Goal: Task Accomplishment & Management: Use online tool/utility

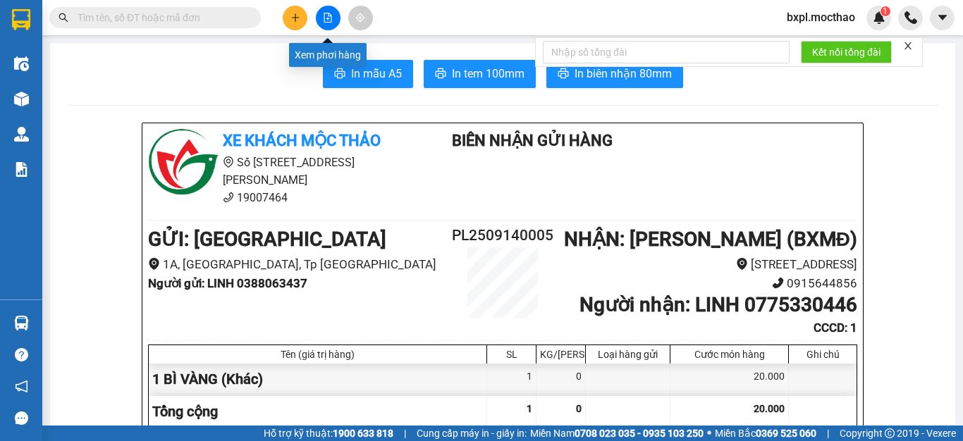
click at [325, 20] on icon "file-add" at bounding box center [328, 18] width 10 height 10
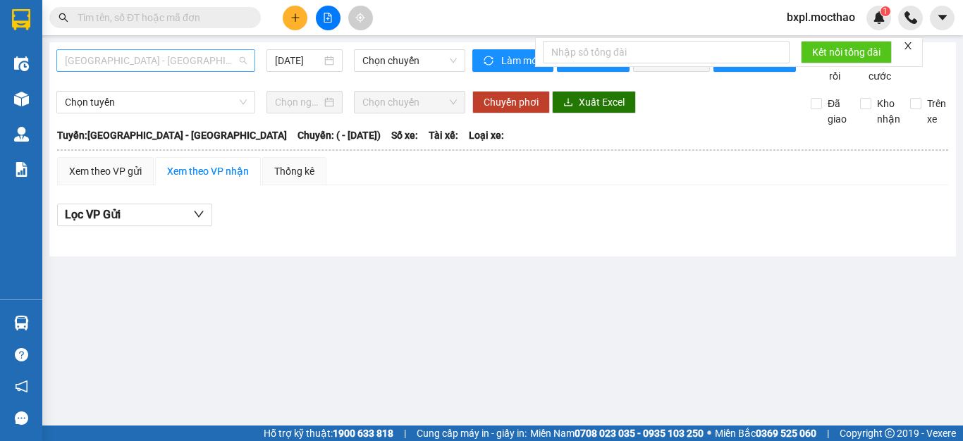
click at [159, 64] on span "[GEOGRAPHIC_DATA] - [GEOGRAPHIC_DATA]" at bounding box center [156, 60] width 182 height 21
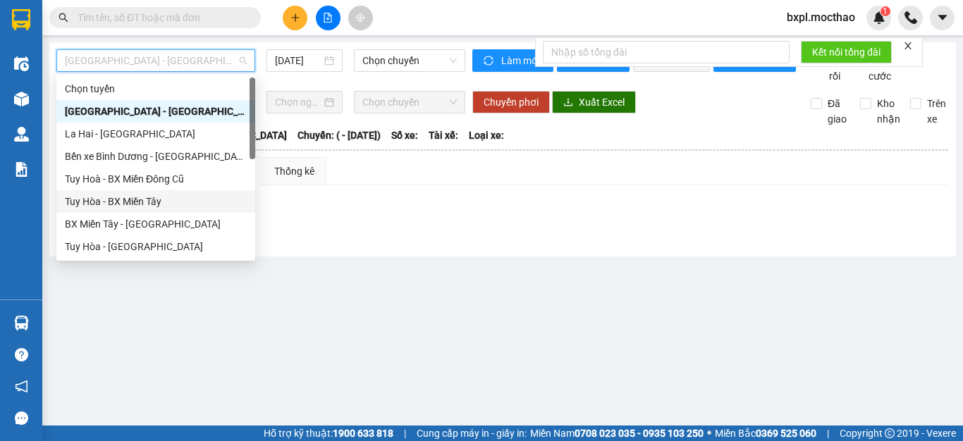
click at [138, 195] on div "Tuy Hòa - BX Miền Tây" at bounding box center [156, 202] width 182 height 16
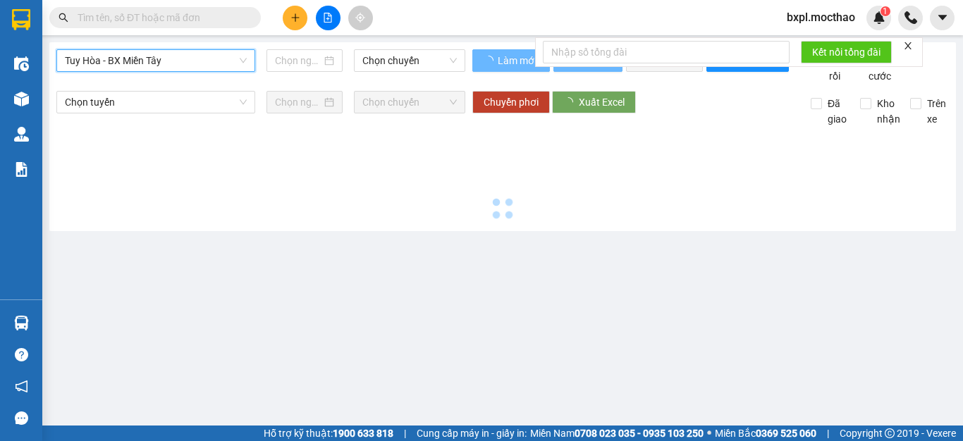
type input "[DATE]"
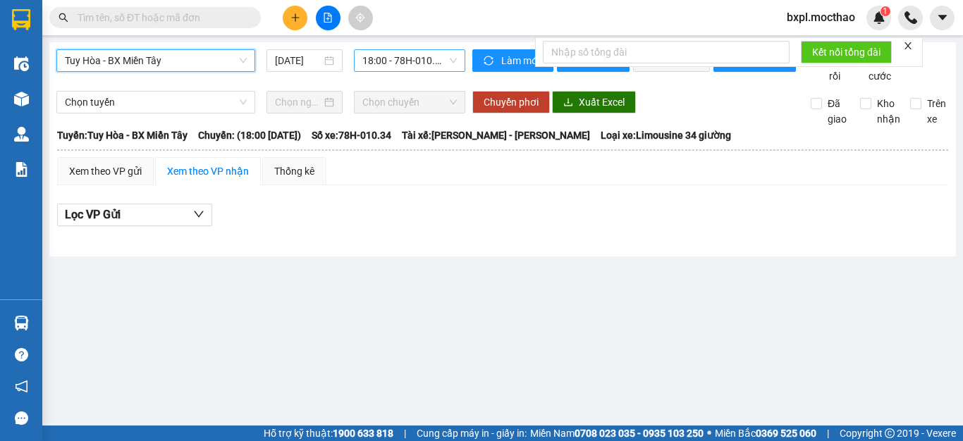
click at [398, 61] on span "18:00 - 78H-010.34" at bounding box center [409, 60] width 94 height 21
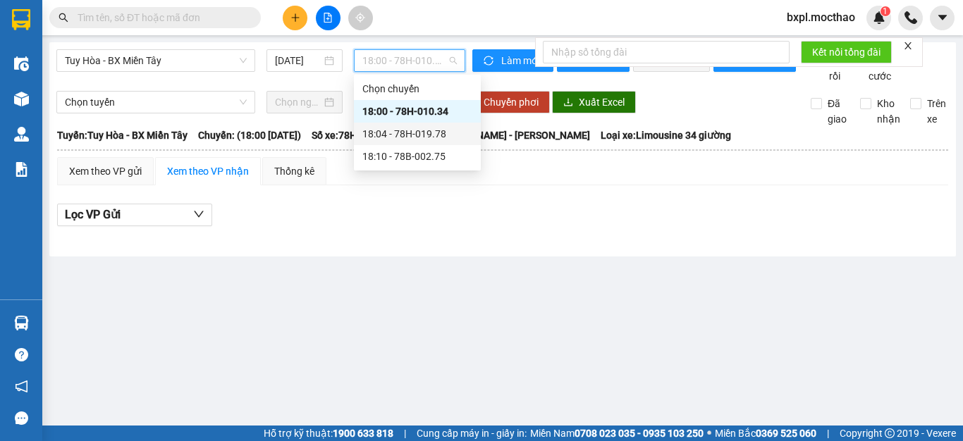
click at [407, 132] on div "18:04 - 78H-019.78" at bounding box center [417, 134] width 110 height 16
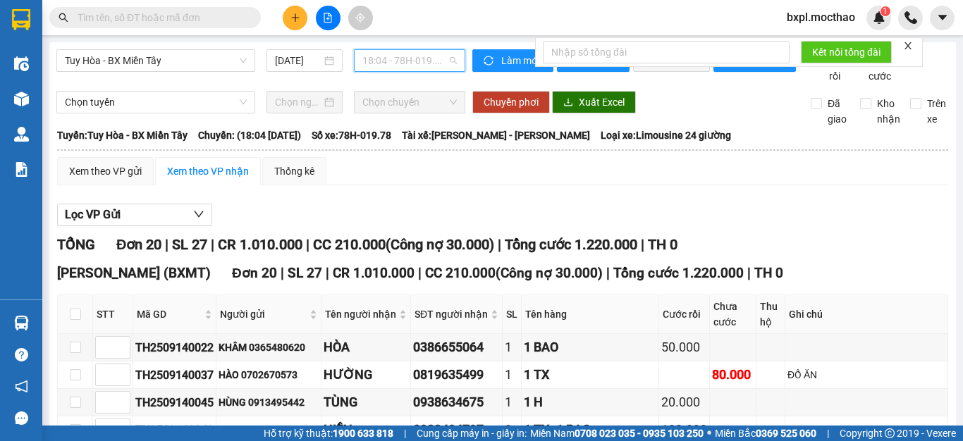
click at [407, 60] on span "18:04 - 78H-019.78" at bounding box center [409, 60] width 94 height 21
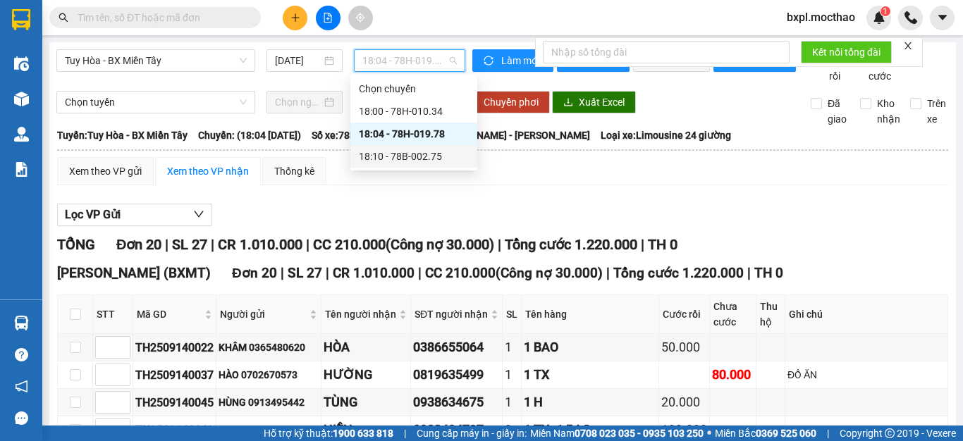
click at [411, 155] on div "18:10 - 78B-002.75" at bounding box center [414, 157] width 110 height 16
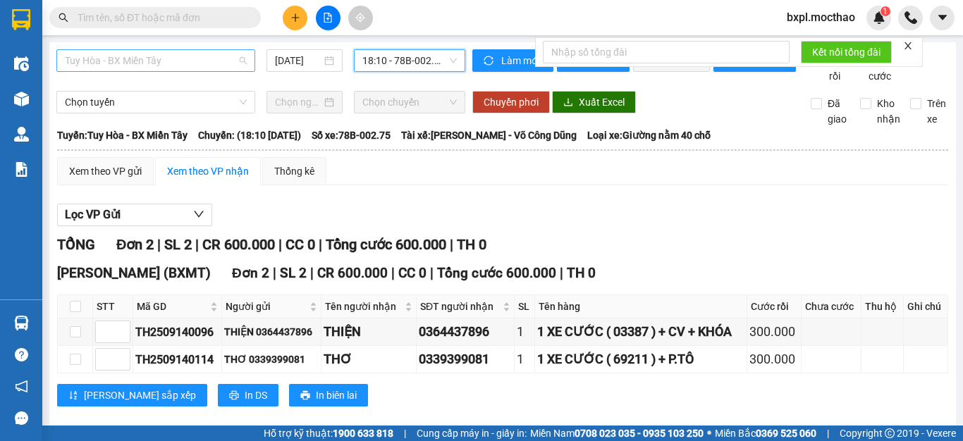
click at [188, 61] on span "Tuy Hòa - BX Miền Tây" at bounding box center [156, 60] width 182 height 21
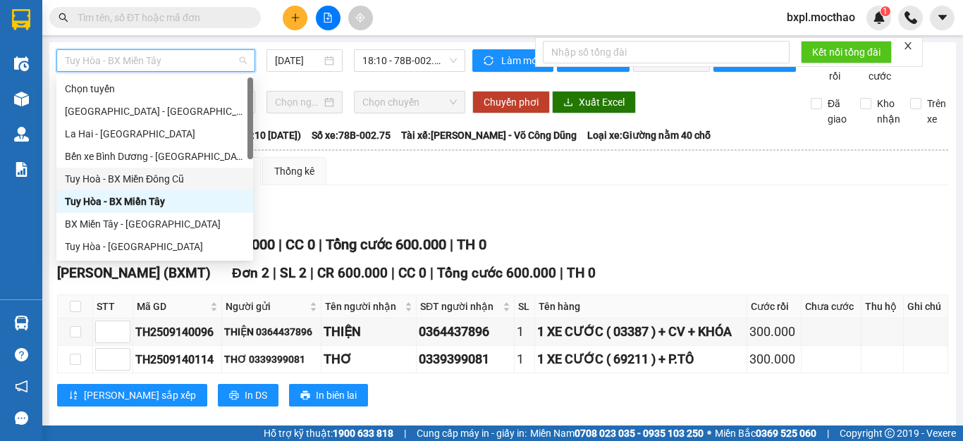
click at [155, 178] on div "Tuy Hoà - BX Miền Đông Cũ" at bounding box center [155, 179] width 180 height 16
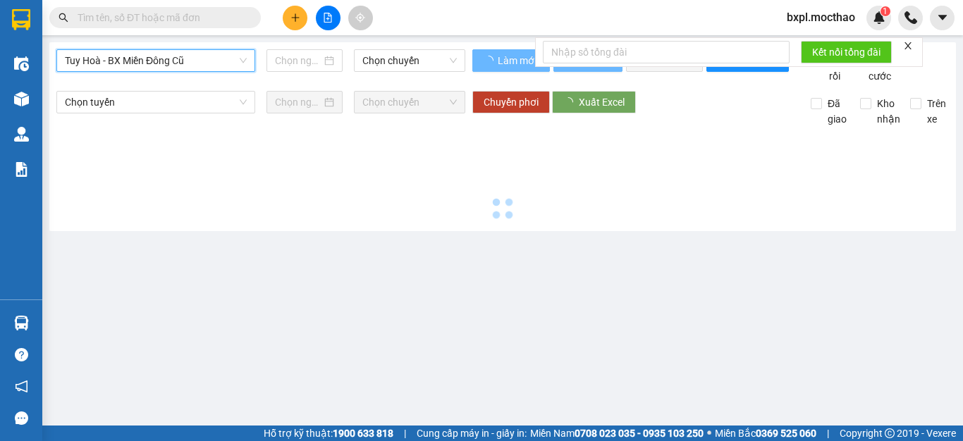
type input "[DATE]"
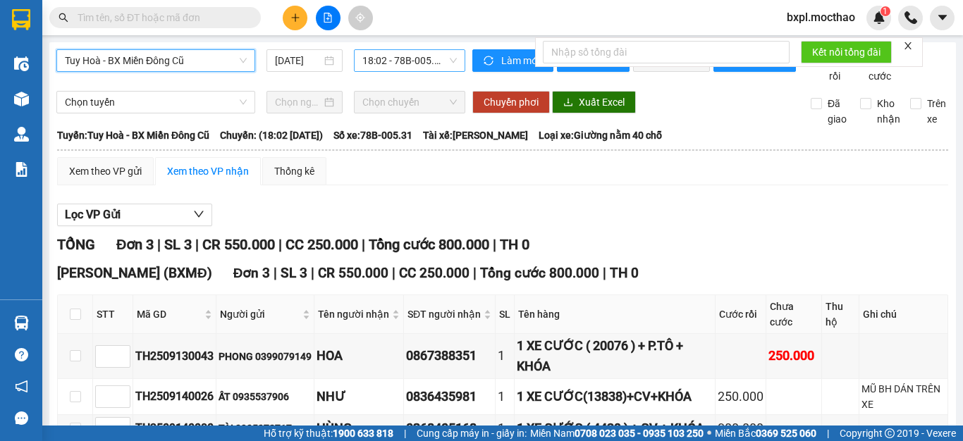
click at [400, 63] on span "18:02 - 78B-005.31" at bounding box center [409, 60] width 94 height 21
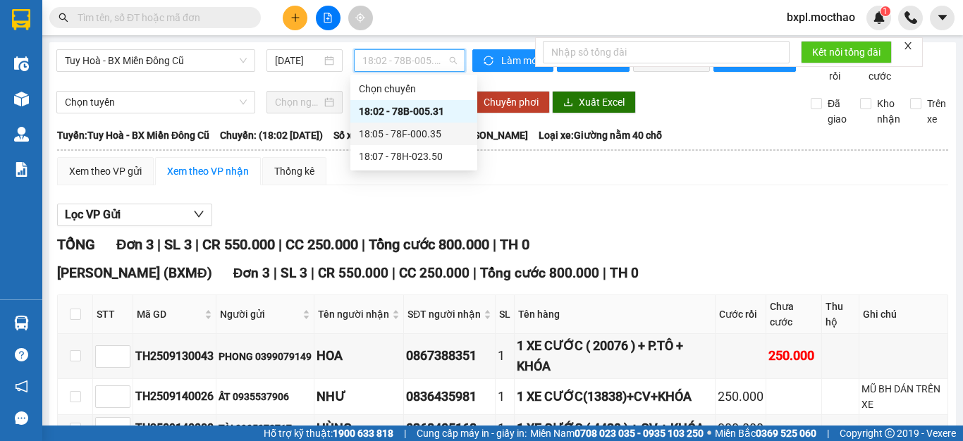
click at [413, 131] on div "18:05 - 78F-000.35" at bounding box center [414, 134] width 110 height 16
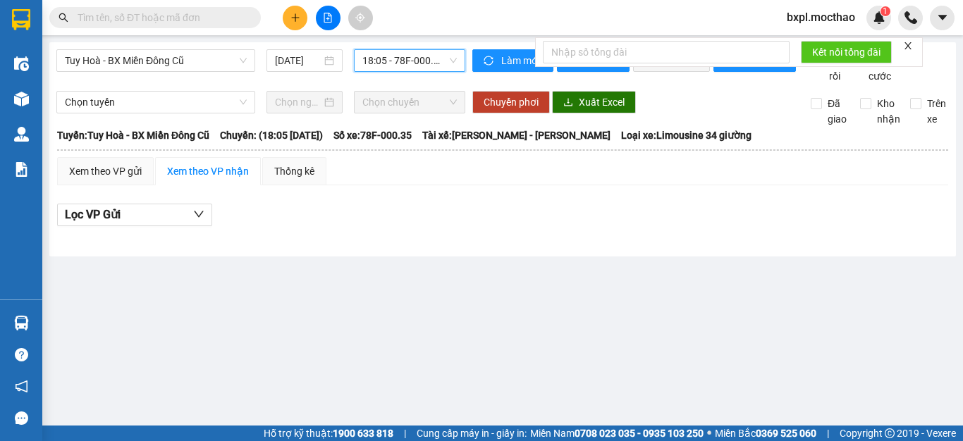
click at [397, 59] on span "18:05 - 78F-000.35" at bounding box center [409, 60] width 94 height 21
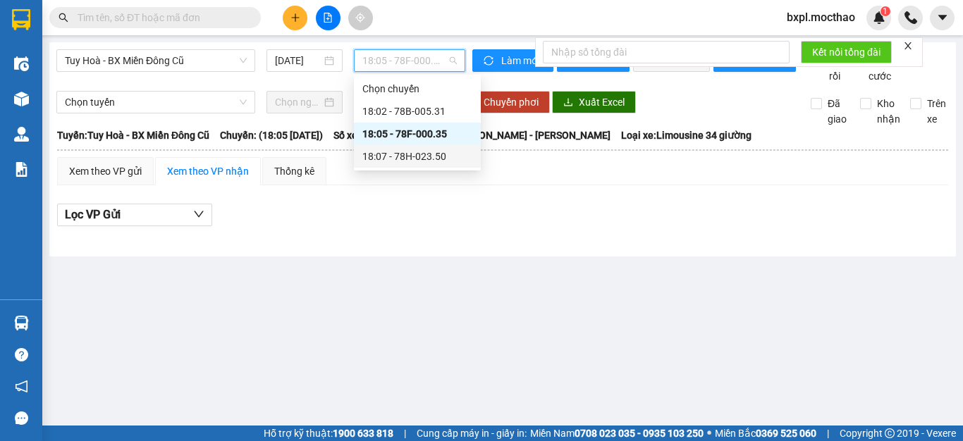
click at [422, 157] on div "18:07 - 78H-023.50" at bounding box center [417, 157] width 110 height 16
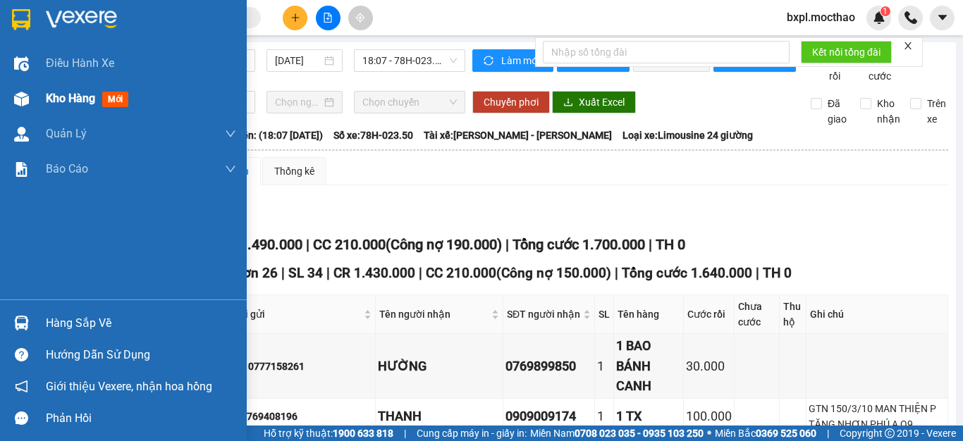
click at [22, 101] on img at bounding box center [21, 99] width 15 height 15
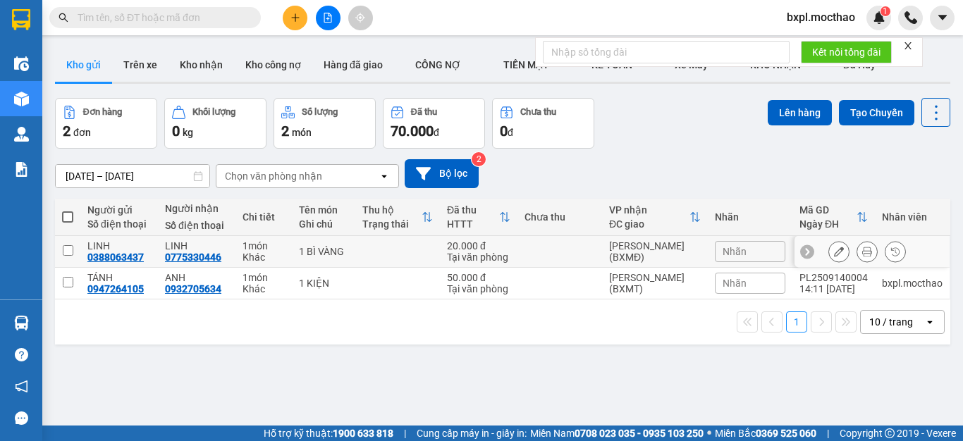
click at [69, 250] on input "checkbox" at bounding box center [68, 250] width 11 height 11
checkbox input "true"
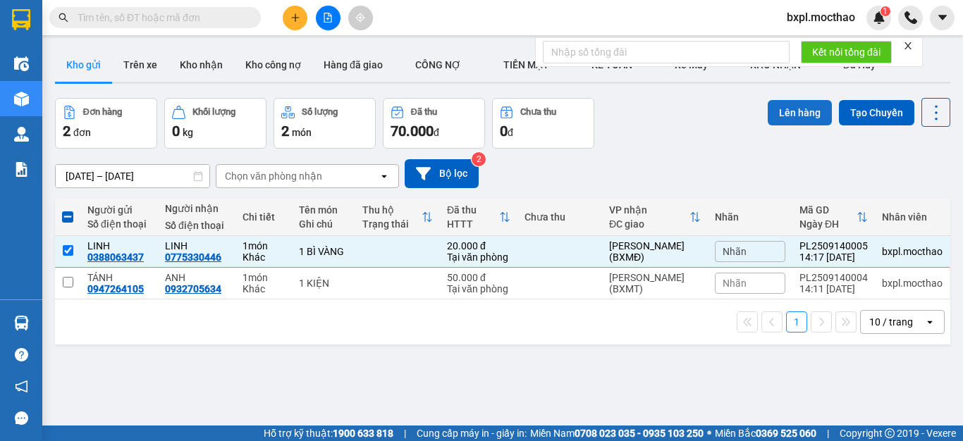
click at [786, 116] on button "Lên hàng" at bounding box center [800, 112] width 64 height 25
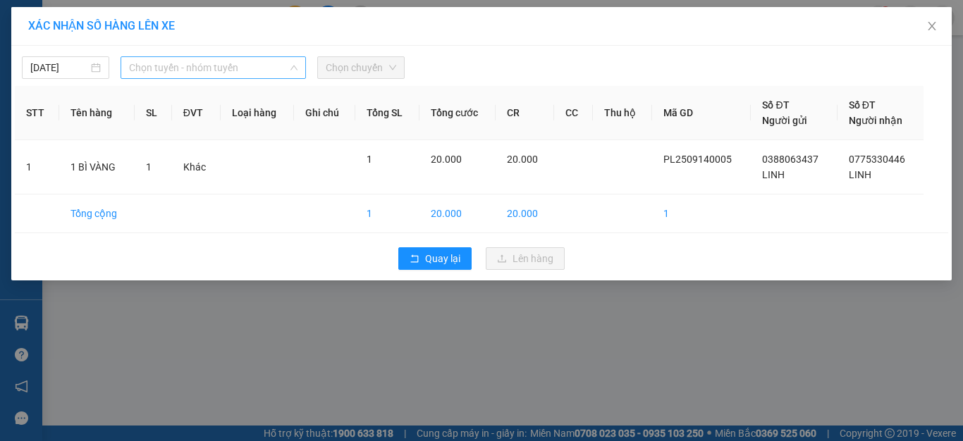
click at [216, 71] on span "Chọn tuyến - nhóm tuyến" at bounding box center [213, 67] width 169 height 21
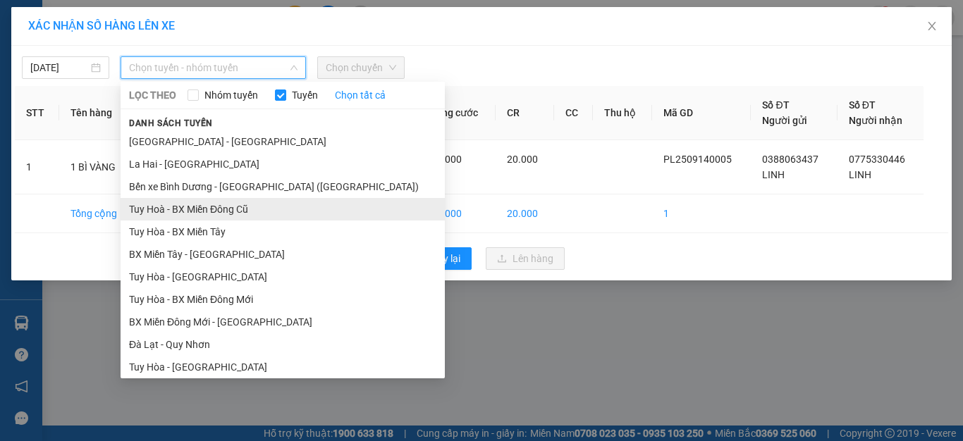
click at [212, 205] on li "Tuy Hoà - BX Miền Đông Cũ" at bounding box center [283, 209] width 324 height 23
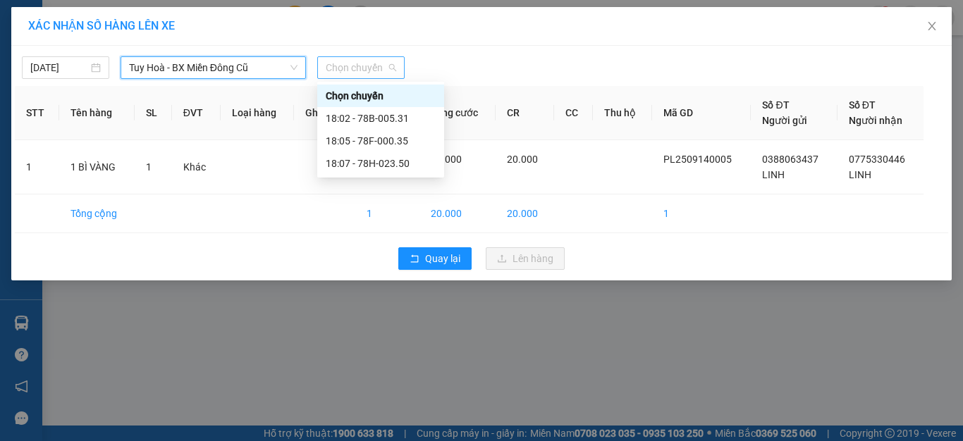
click at [372, 69] on span "Chọn chuyến" at bounding box center [361, 67] width 71 height 21
click at [385, 164] on div "18:07 - 78H-023.50" at bounding box center [381, 164] width 110 height 16
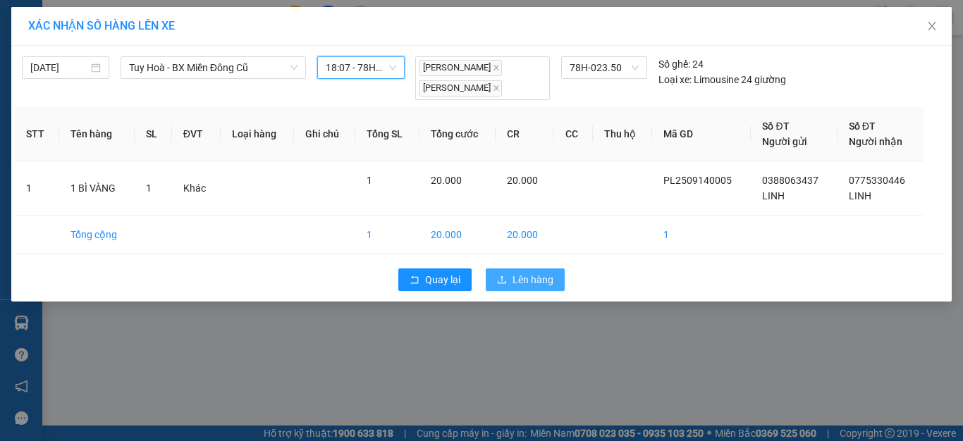
click at [522, 279] on span "Lên hàng" at bounding box center [533, 280] width 41 height 16
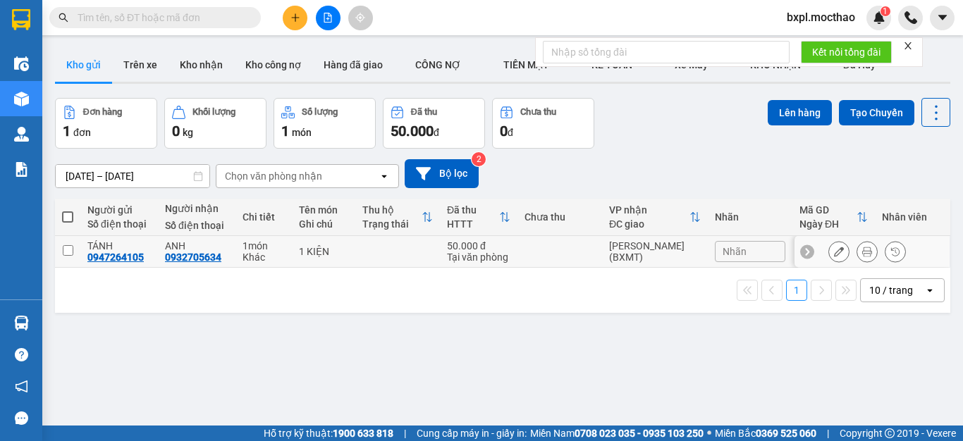
click at [68, 248] on input "checkbox" at bounding box center [68, 250] width 11 height 11
checkbox input "true"
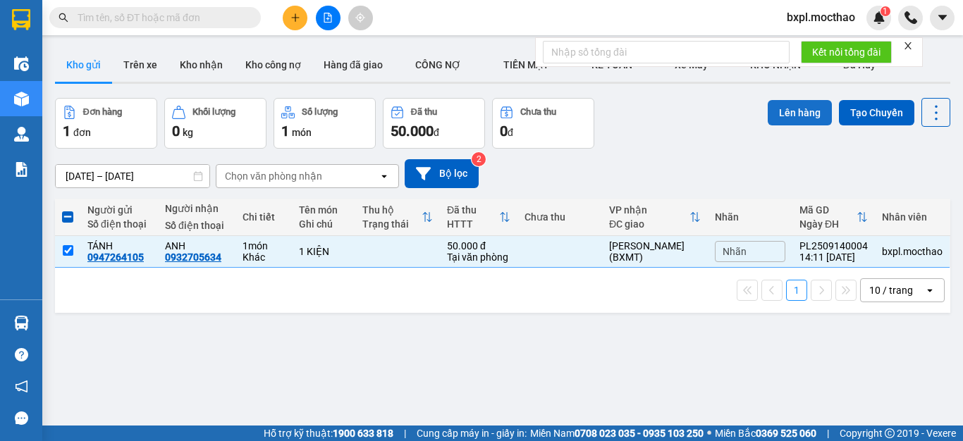
click at [792, 109] on button "Lên hàng" at bounding box center [800, 112] width 64 height 25
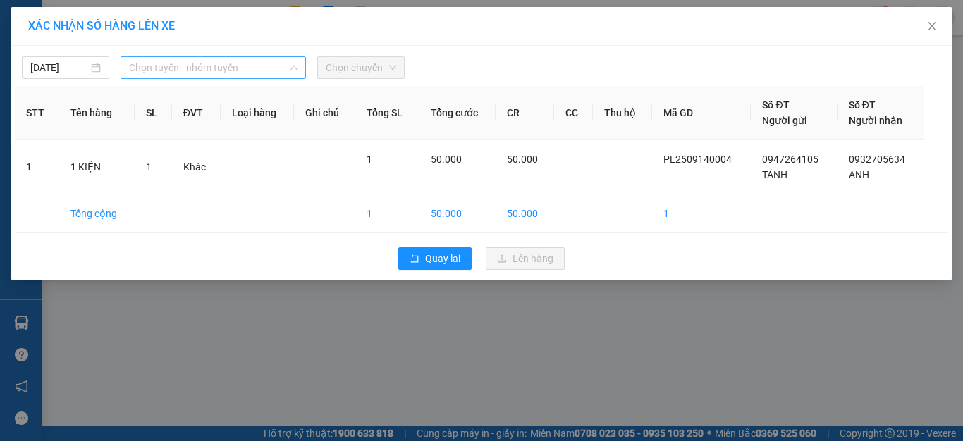
click at [190, 70] on span "Chọn tuyến - nhóm tuyến" at bounding box center [213, 67] width 169 height 21
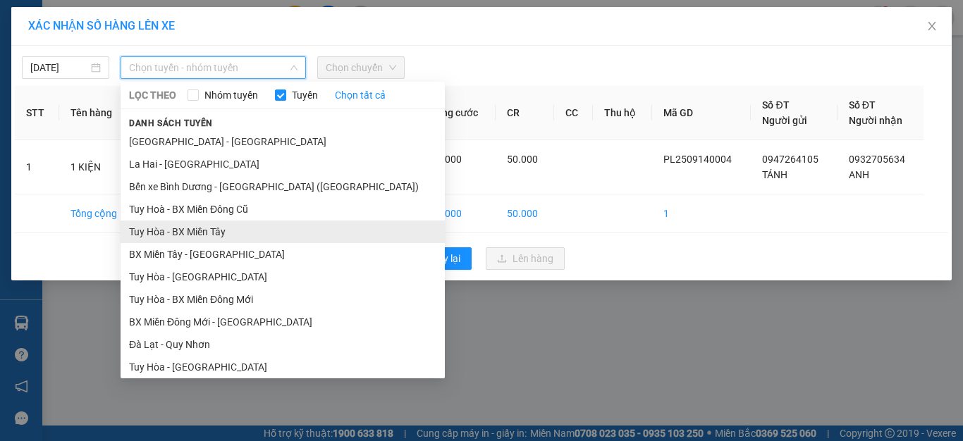
click at [212, 229] on li "Tuy Hòa - BX Miền Tây" at bounding box center [283, 232] width 324 height 23
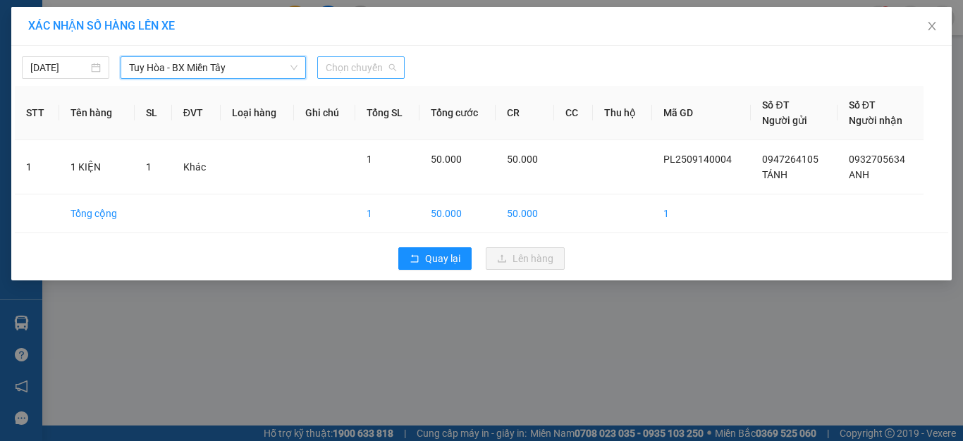
click at [360, 69] on span "Chọn chuyến" at bounding box center [361, 67] width 71 height 21
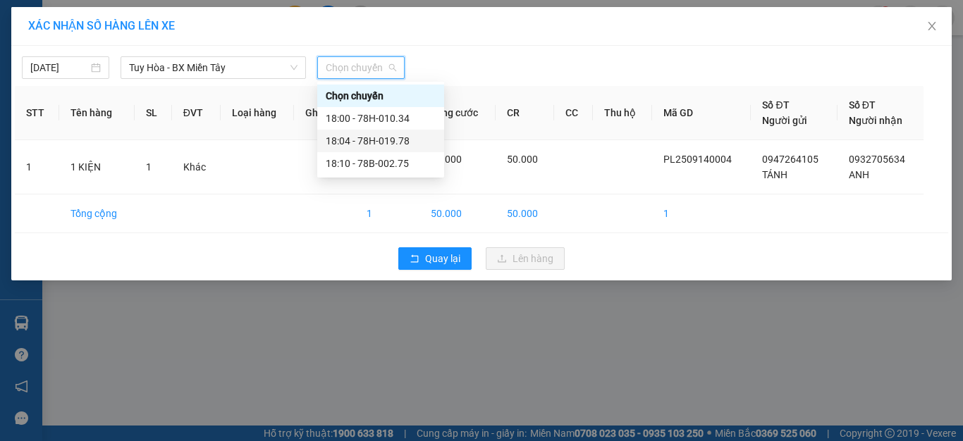
click at [381, 142] on div "18:04 - 78H-019.78" at bounding box center [381, 141] width 110 height 16
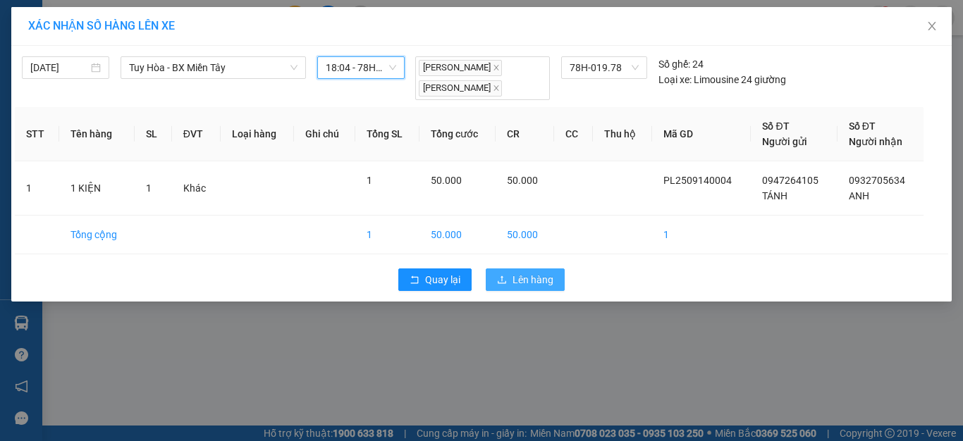
click at [536, 277] on span "Lên hàng" at bounding box center [533, 280] width 41 height 16
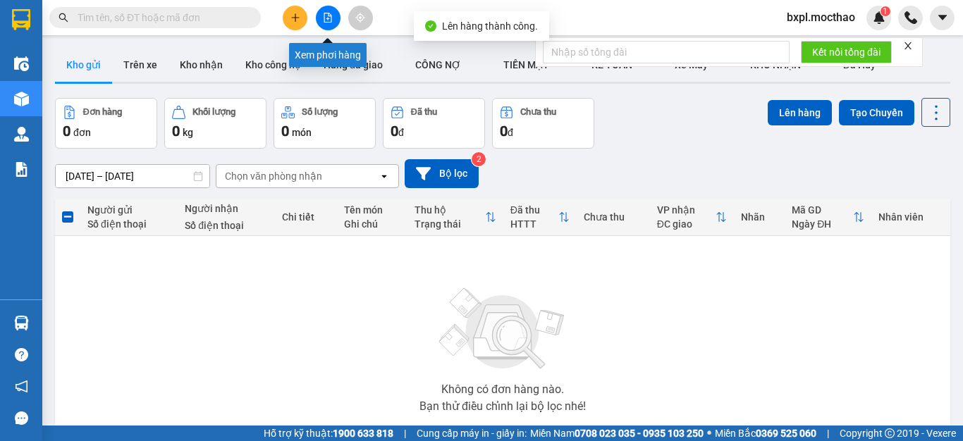
click at [326, 22] on icon "file-add" at bounding box center [328, 18] width 8 height 10
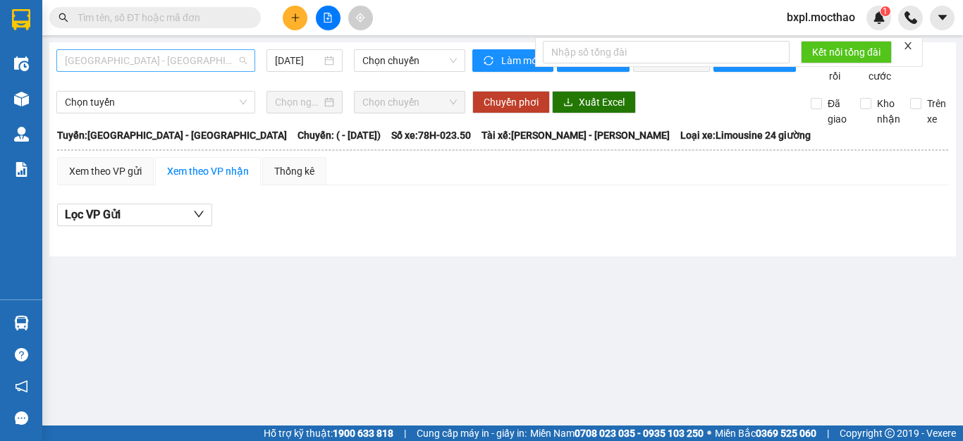
click at [111, 58] on span "[GEOGRAPHIC_DATA] - [GEOGRAPHIC_DATA]" at bounding box center [156, 60] width 182 height 21
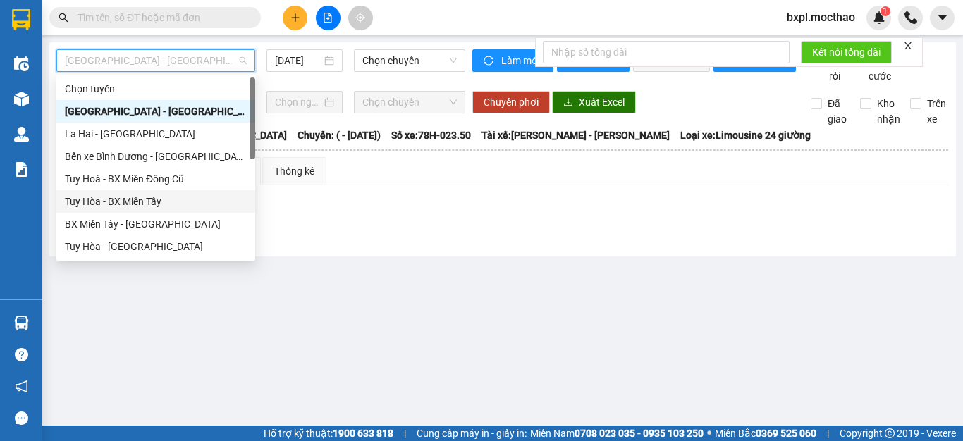
click at [147, 200] on div "Tuy Hòa - BX Miền Tây" at bounding box center [156, 202] width 182 height 16
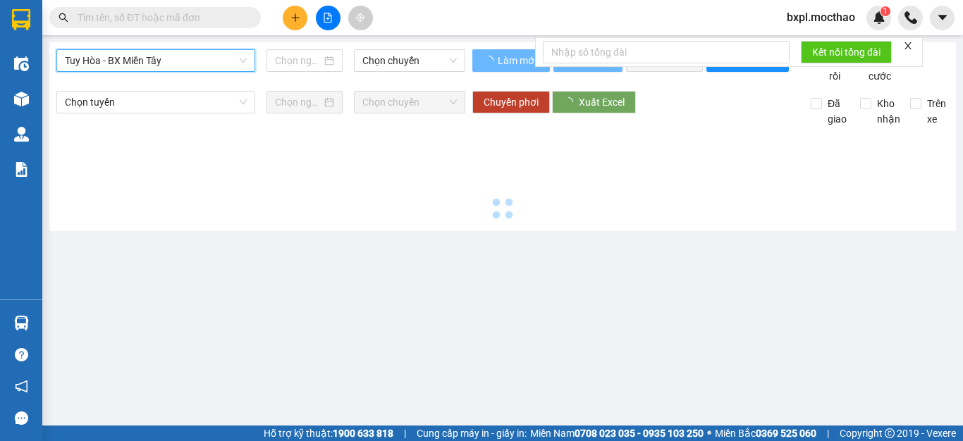
type input "[DATE]"
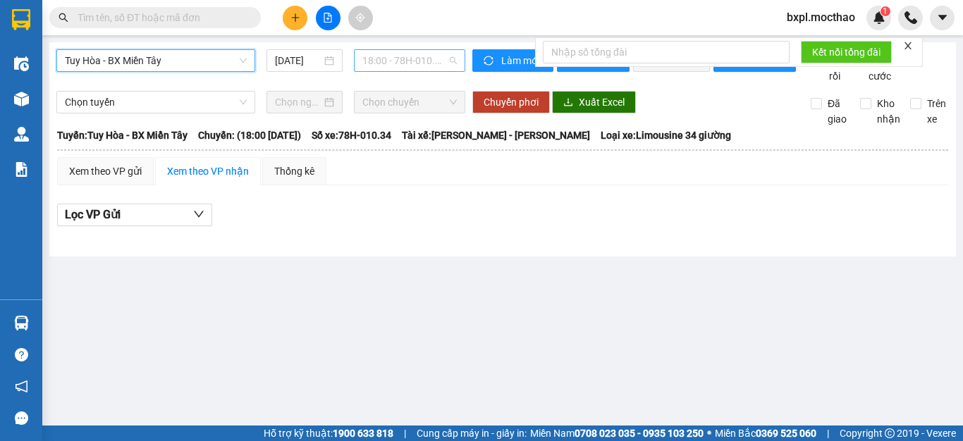
click at [408, 63] on span "18:00 - 78H-010.34" at bounding box center [409, 60] width 94 height 21
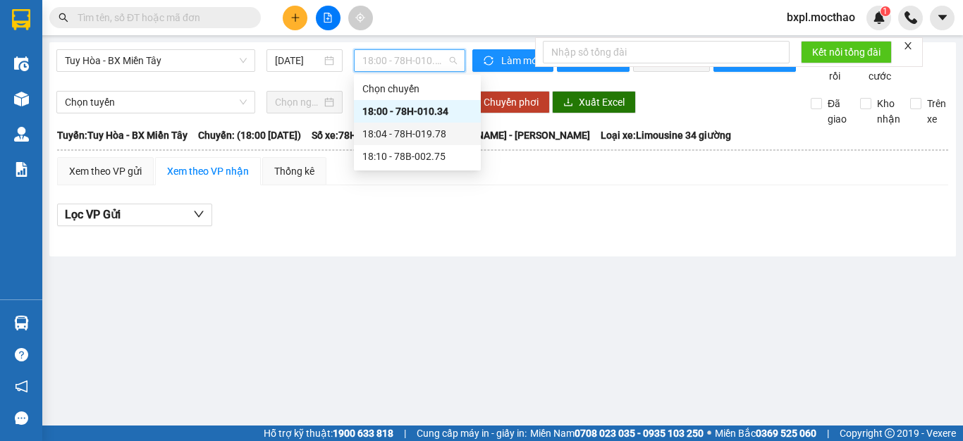
click at [422, 131] on div "18:04 - 78H-019.78" at bounding box center [417, 134] width 110 height 16
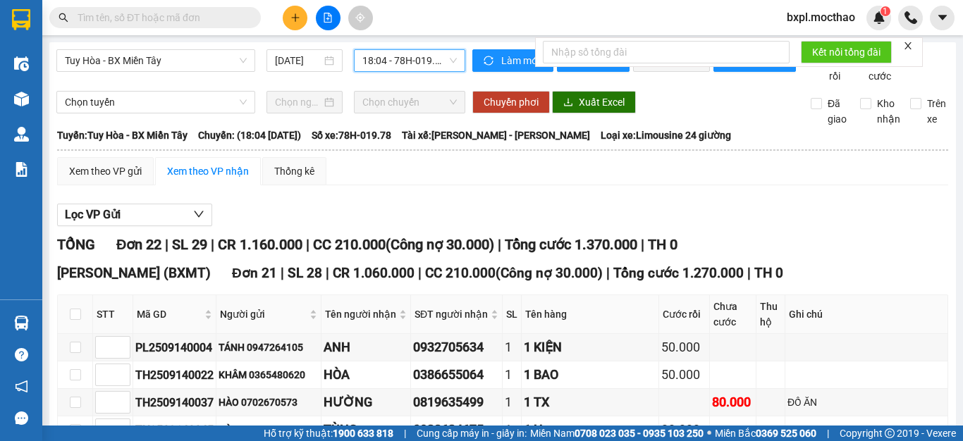
scroll to position [212, 0]
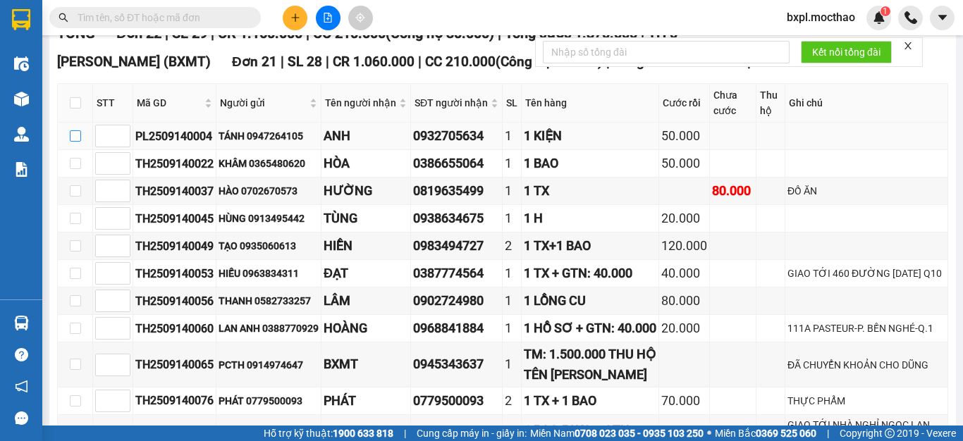
click at [76, 142] on input "checkbox" at bounding box center [75, 135] width 11 height 11
checkbox input "true"
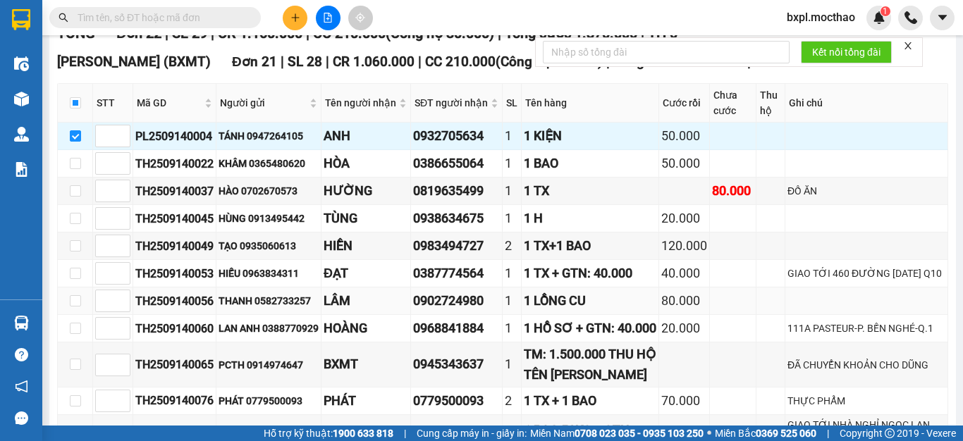
scroll to position [0, 0]
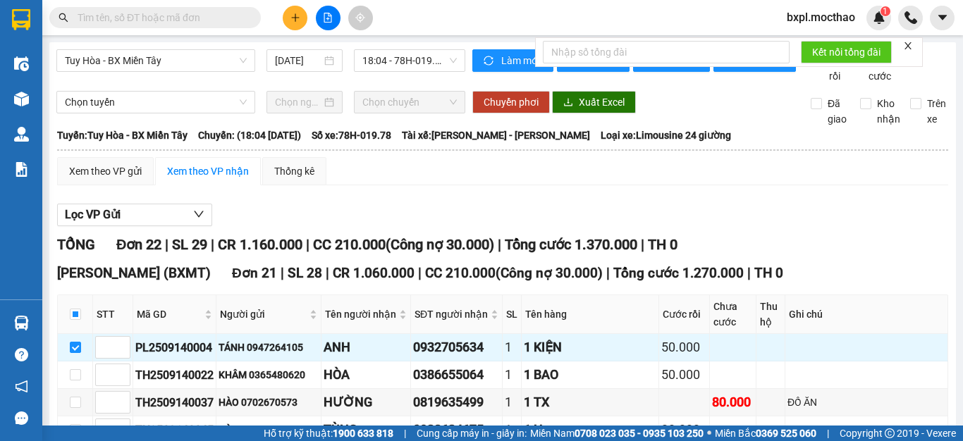
click at [910, 43] on icon "close" at bounding box center [908, 46] width 10 height 10
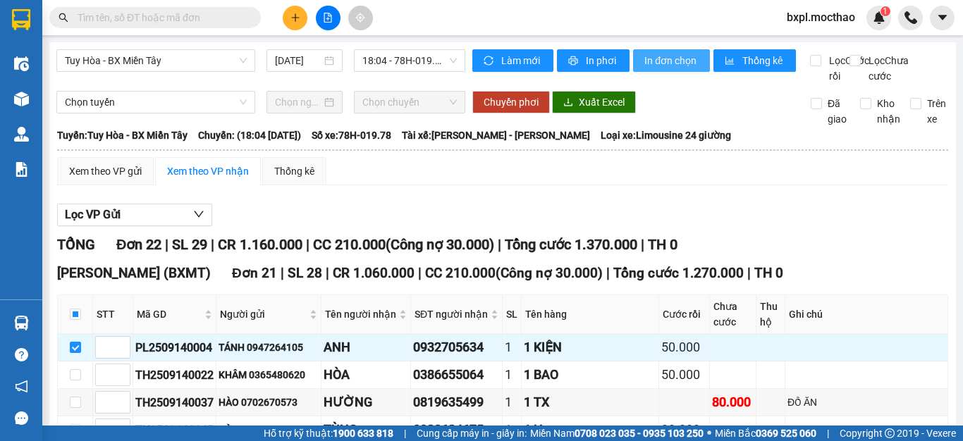
click at [661, 63] on span "In đơn chọn" at bounding box center [671, 61] width 54 height 16
click at [651, 63] on span "In đơn chọn" at bounding box center [671, 61] width 54 height 16
click at [174, 61] on span "Tuy Hòa - BX Miền Tây" at bounding box center [156, 60] width 182 height 21
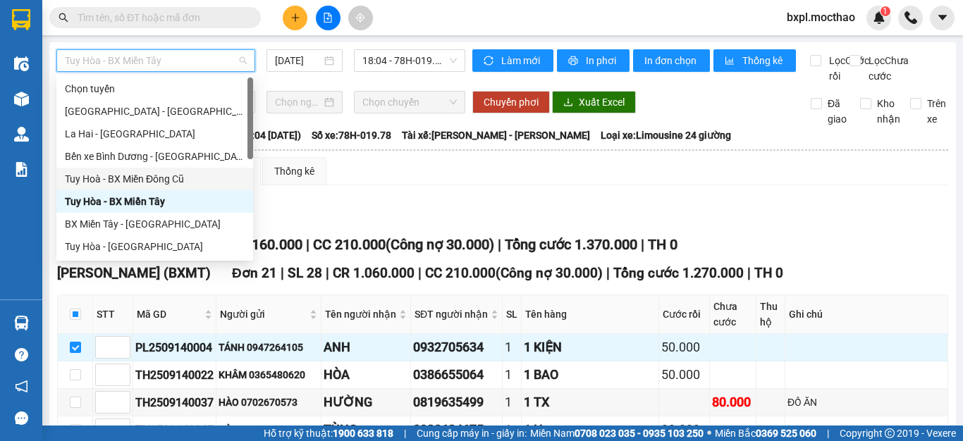
click at [154, 178] on div "Tuy Hoà - BX Miền Đông Cũ" at bounding box center [155, 179] width 180 height 16
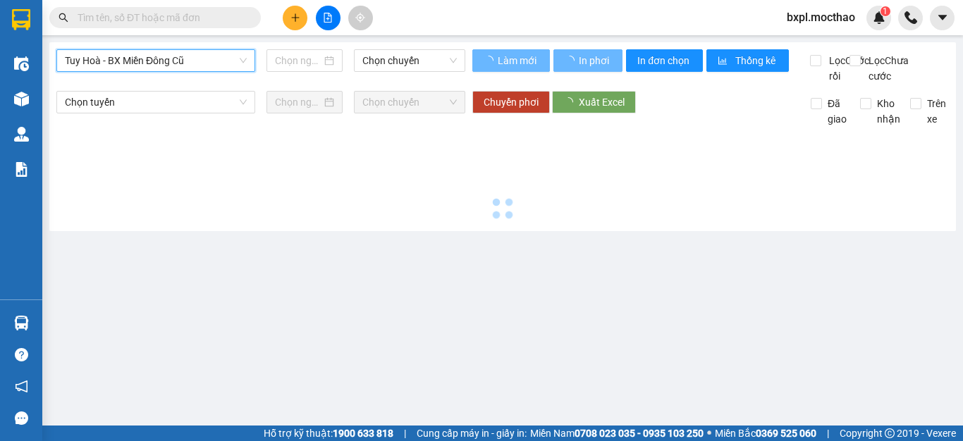
type input "[DATE]"
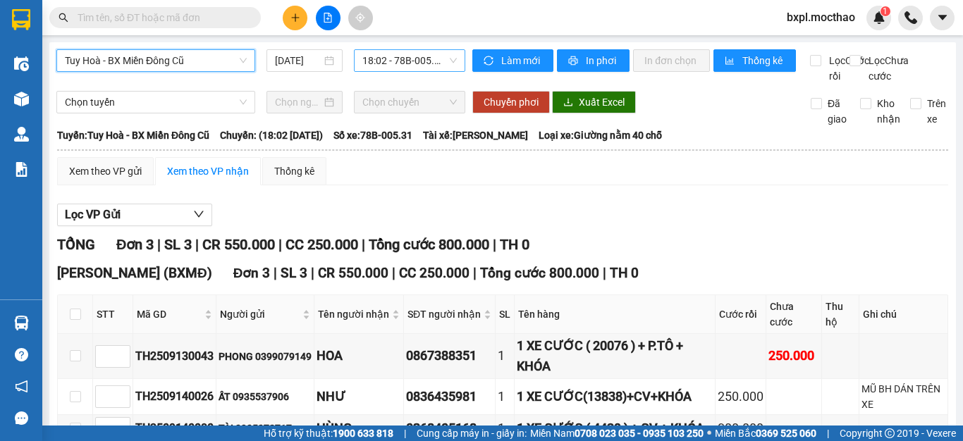
click at [399, 62] on span "18:02 - 78B-005.31" at bounding box center [409, 60] width 94 height 21
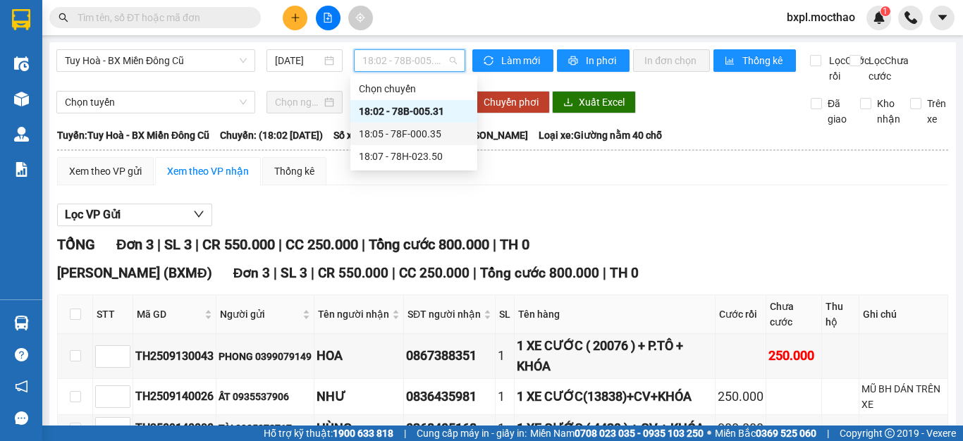
click at [391, 128] on div "18:05 - 78F-000.35" at bounding box center [414, 134] width 110 height 16
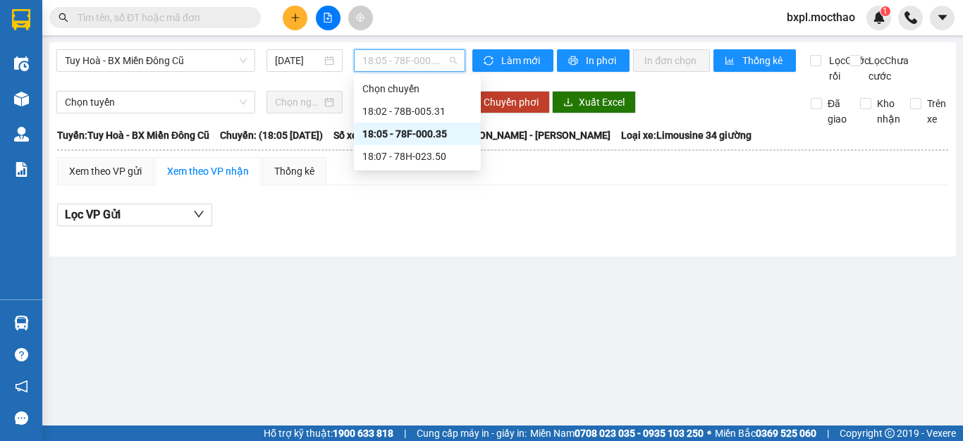
click at [399, 57] on span "18:05 - 78F-000.35" at bounding box center [409, 60] width 94 height 21
click at [401, 153] on div "18:07 - 78H-023.50" at bounding box center [417, 157] width 110 height 16
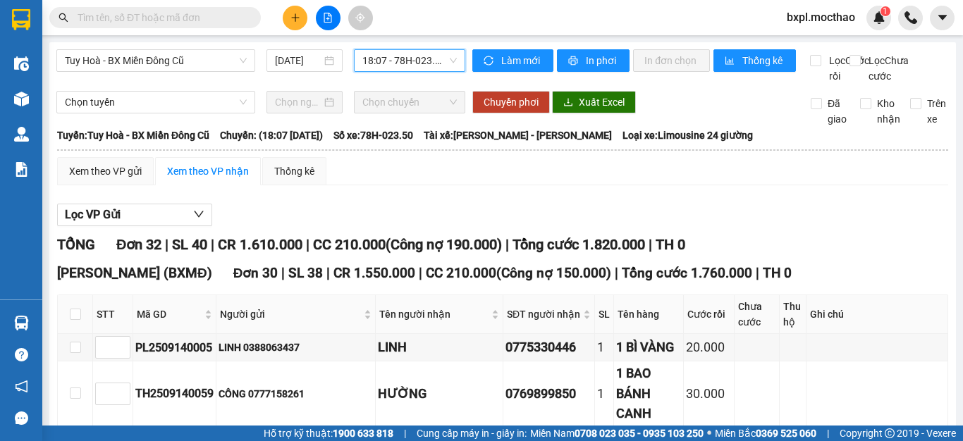
scroll to position [212, 0]
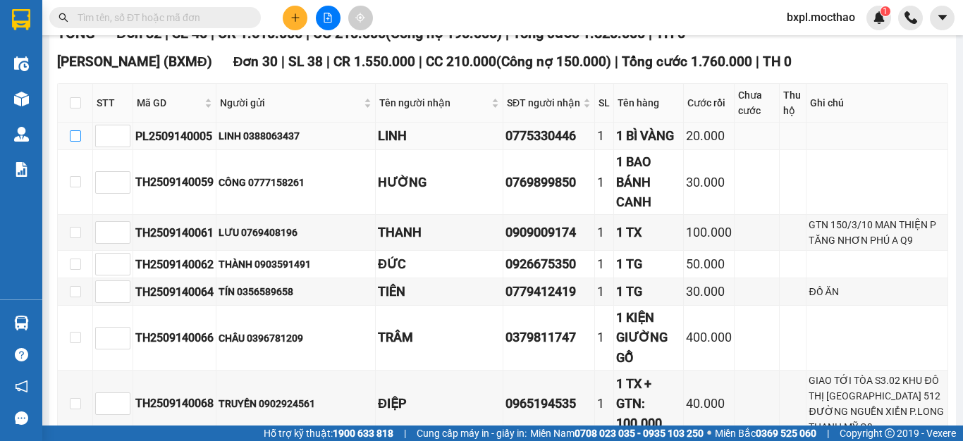
click at [76, 142] on input "checkbox" at bounding box center [75, 135] width 11 height 11
checkbox input "true"
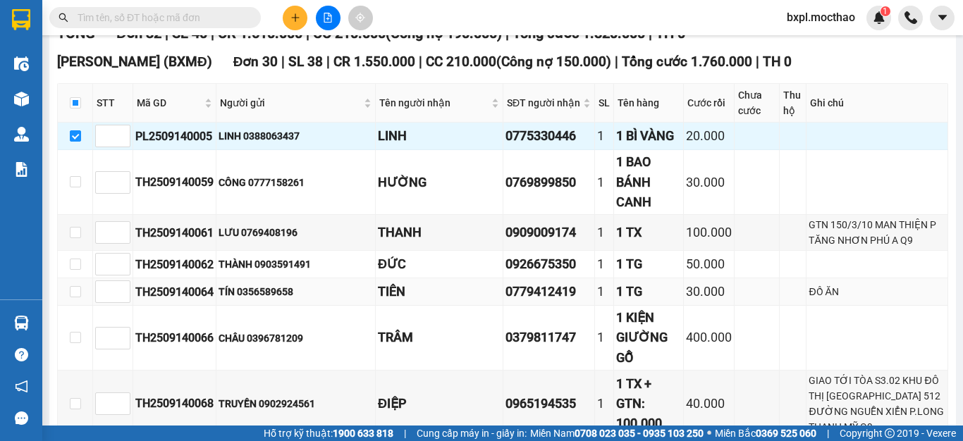
scroll to position [0, 0]
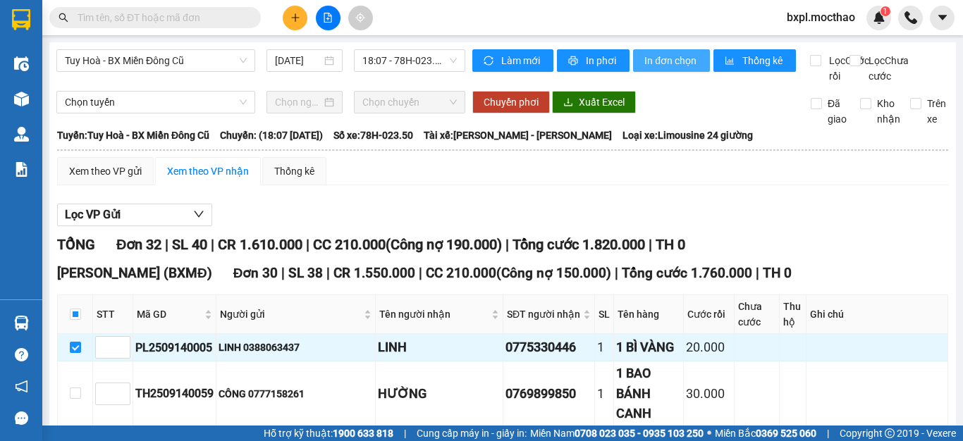
click at [664, 59] on span "In đơn chọn" at bounding box center [671, 61] width 54 height 16
click at [663, 59] on span "In đơn chọn" at bounding box center [671, 61] width 54 height 16
